Goal: Navigation & Orientation: Find specific page/section

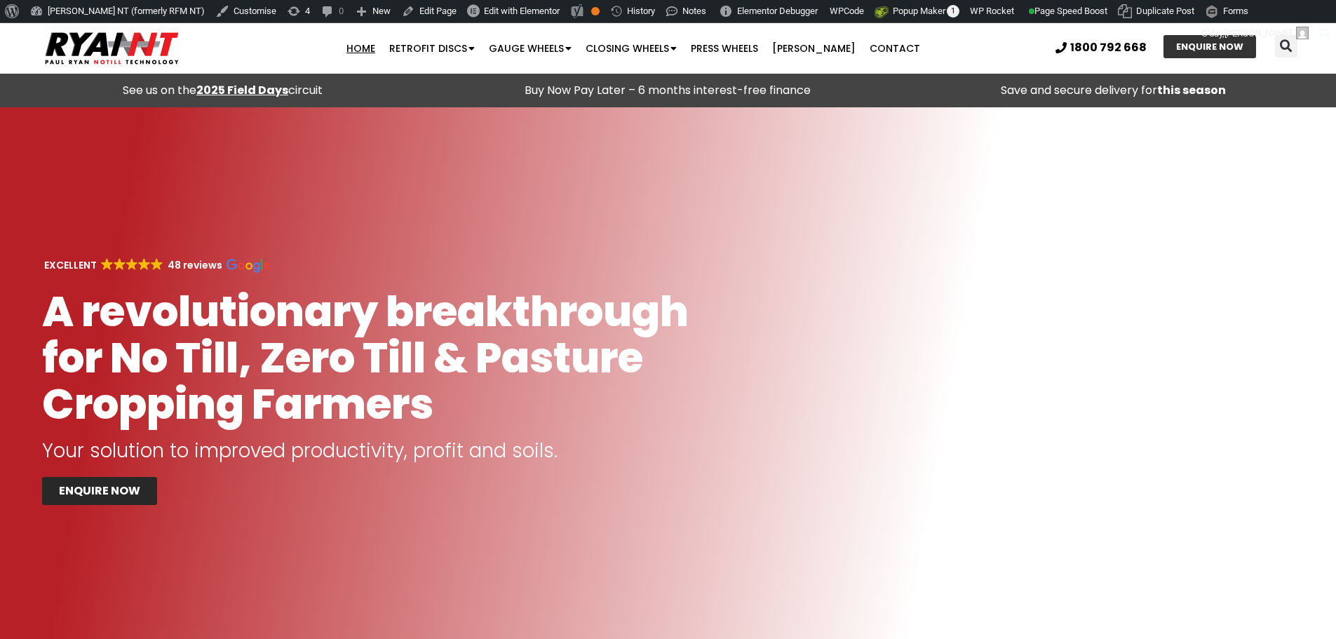
click at [264, 87] on strong "2025 Field Days" at bounding box center [242, 90] width 92 height 16
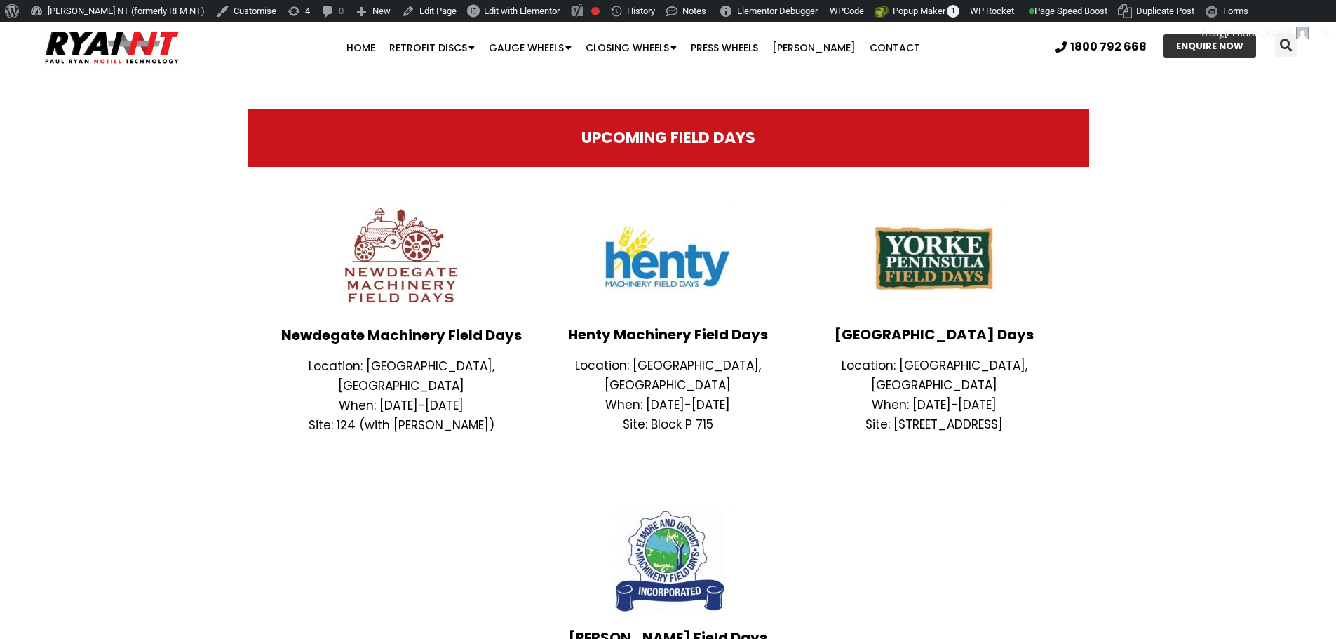
scroll to position [351, 0]
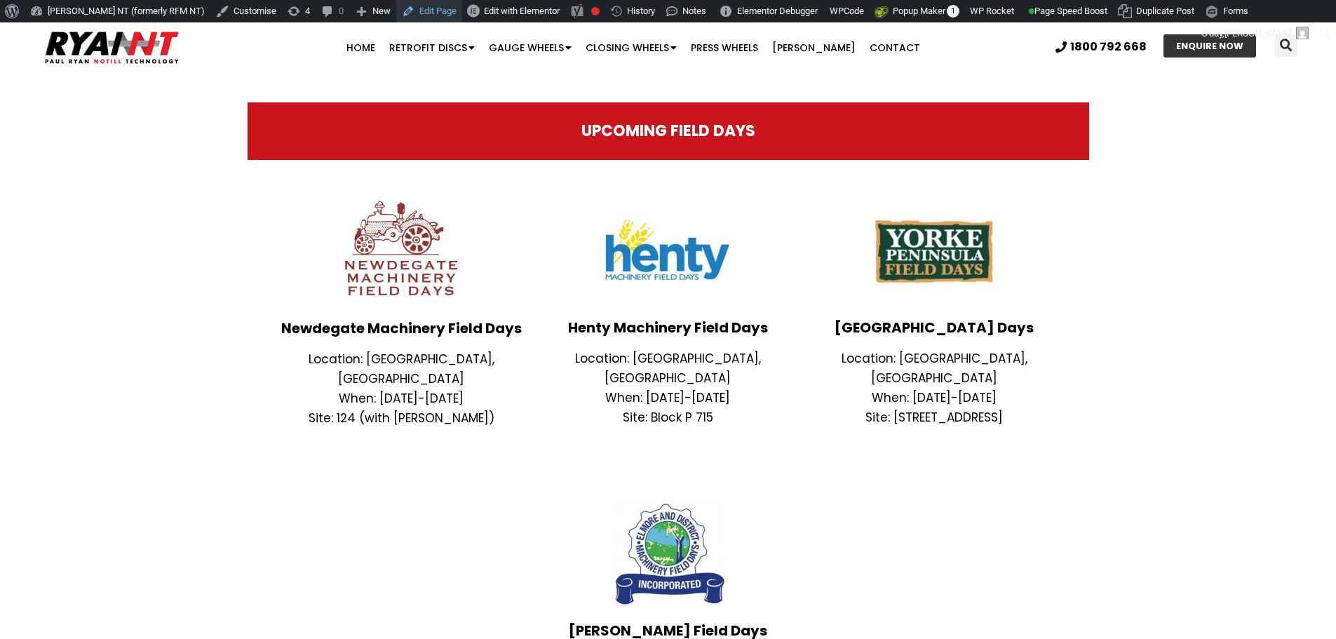
click at [401, 12] on link "Edit Page" at bounding box center [429, 11] width 66 height 22
click at [484, 9] on span "Edit with Elementor" at bounding box center [522, 11] width 76 height 11
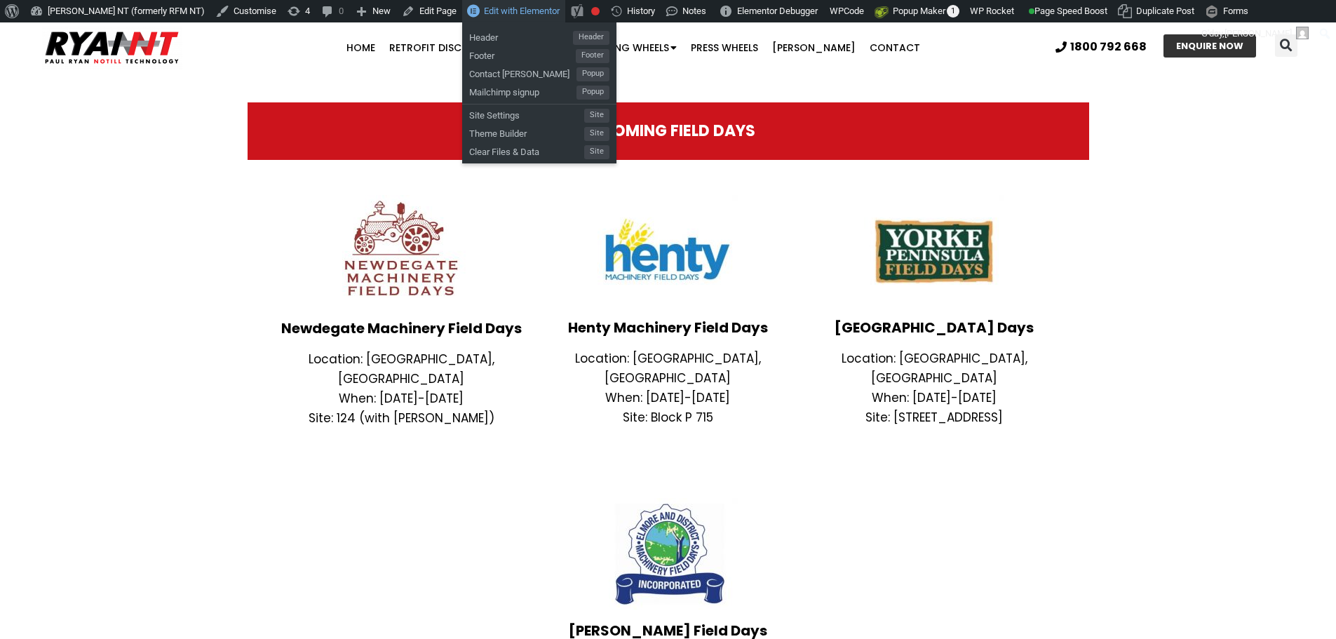
click at [484, 9] on span "Edit with Elementor" at bounding box center [522, 11] width 76 height 11
